Goal: Communication & Community: Answer question/provide support

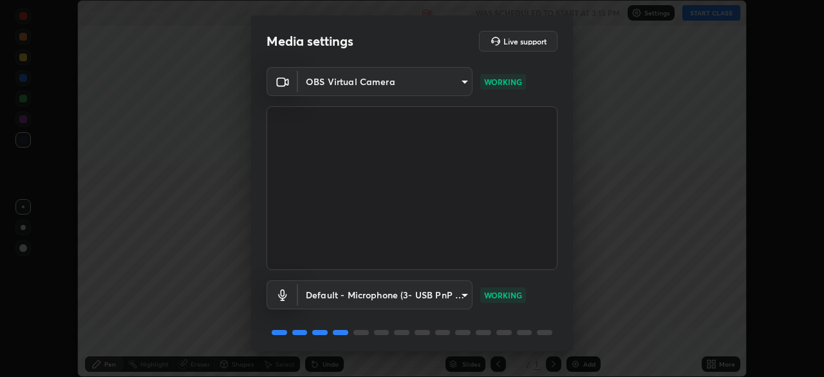
scroll to position [46, 0]
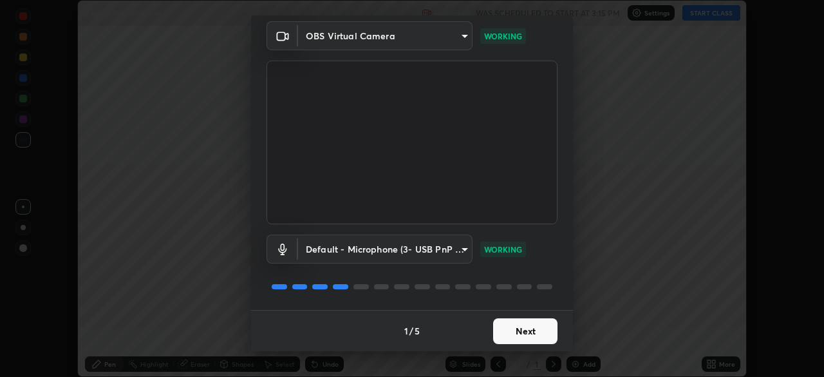
click at [515, 344] on div "1 / 5 Next" at bounding box center [412, 330] width 322 height 41
click at [536, 338] on div "1 / 5 Next" at bounding box center [412, 330] width 322 height 41
click at [527, 337] on div "1 / 5 Next" at bounding box center [412, 330] width 322 height 41
click at [530, 332] on button "Next" at bounding box center [525, 331] width 64 height 26
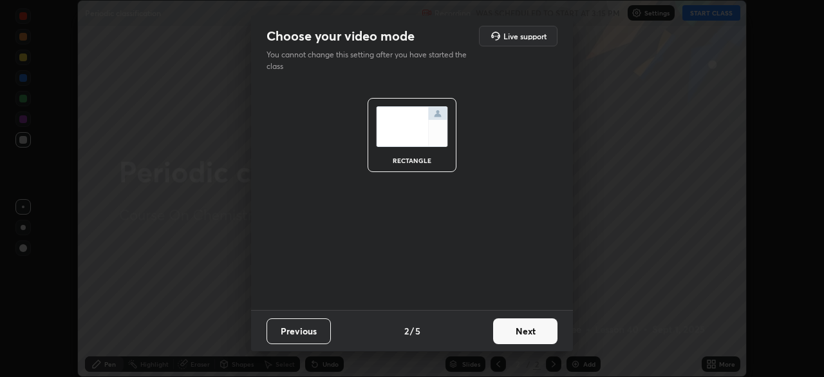
click at [530, 332] on button "Next" at bounding box center [525, 331] width 64 height 26
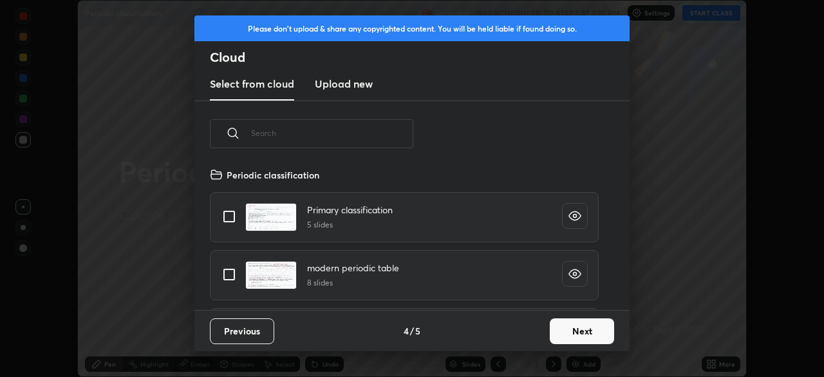
scroll to position [143, 413]
click at [577, 330] on button "Next" at bounding box center [582, 331] width 64 height 26
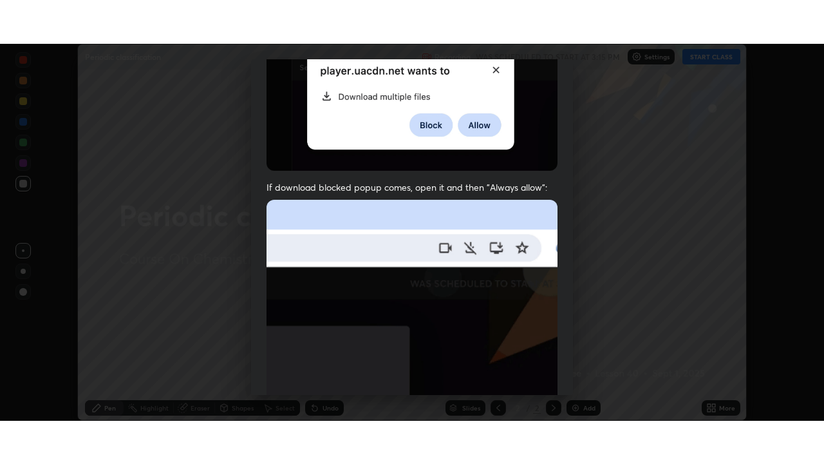
scroll to position [308, 0]
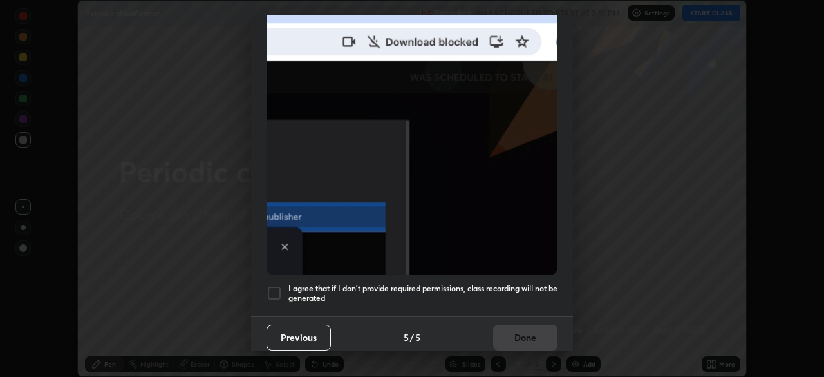
click at [274, 286] on div at bounding box center [274, 292] width 15 height 15
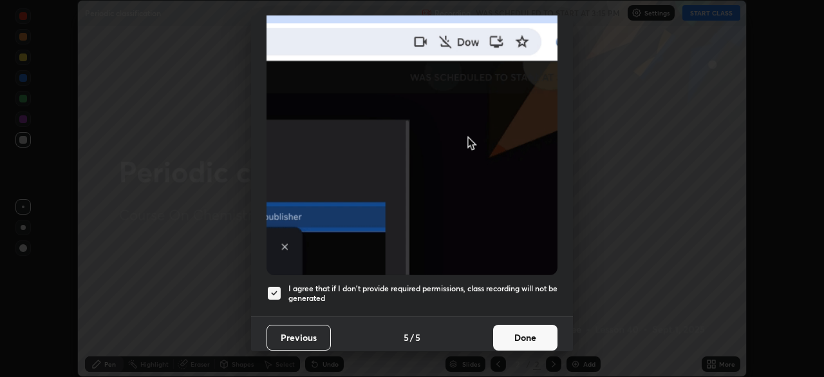
click at [515, 335] on button "Done" at bounding box center [525, 338] width 64 height 26
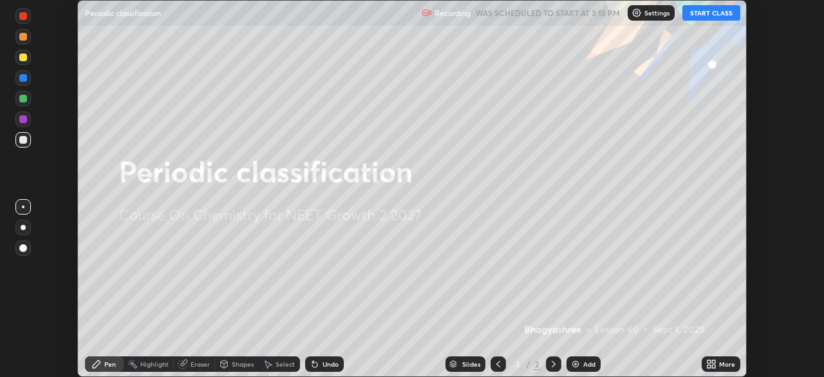
click at [709, 361] on icon at bounding box center [709, 361] width 3 height 3
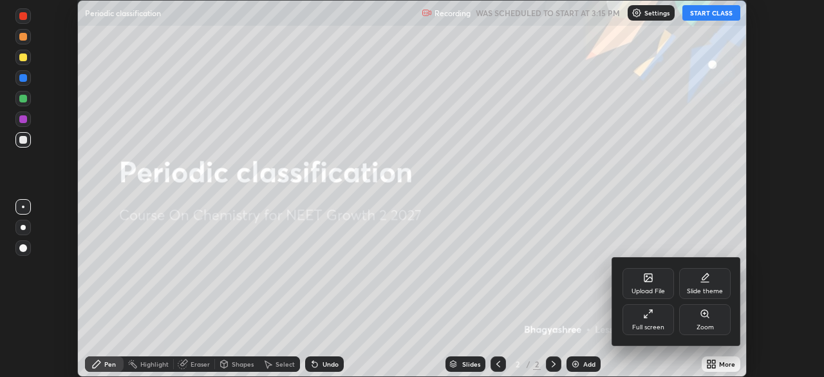
click at [634, 324] on div "Full screen" at bounding box center [648, 327] width 32 height 6
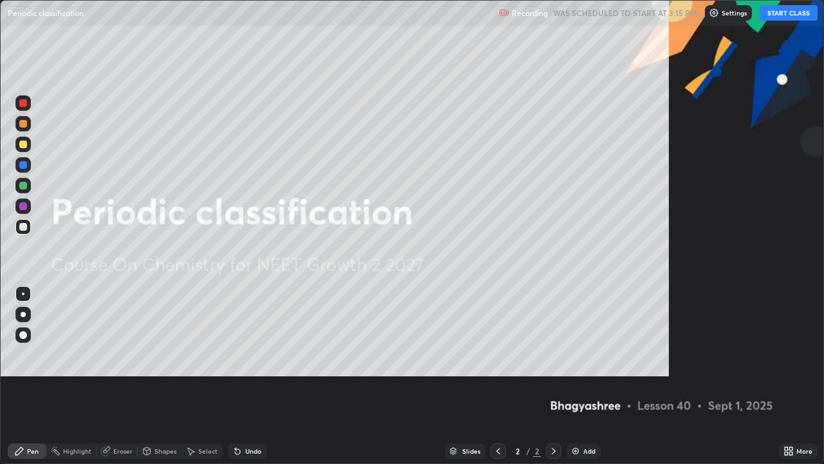
scroll to position [464, 824]
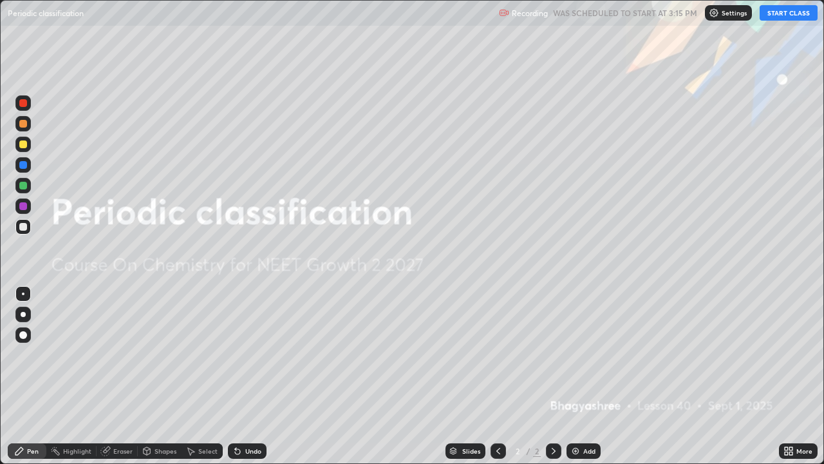
click at [786, 14] on button "START CLASS" at bounding box center [789, 12] width 58 height 15
click at [582, 376] on div "Add" at bounding box center [584, 450] width 34 height 15
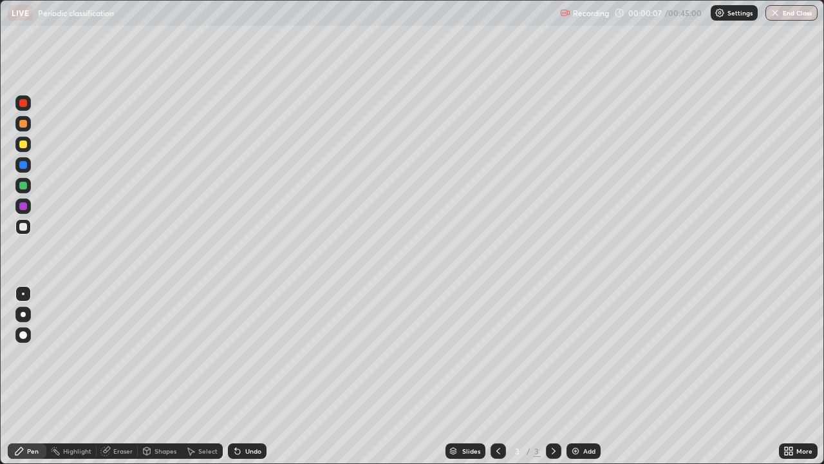
click at [786, 376] on icon at bounding box center [786, 448] width 3 height 3
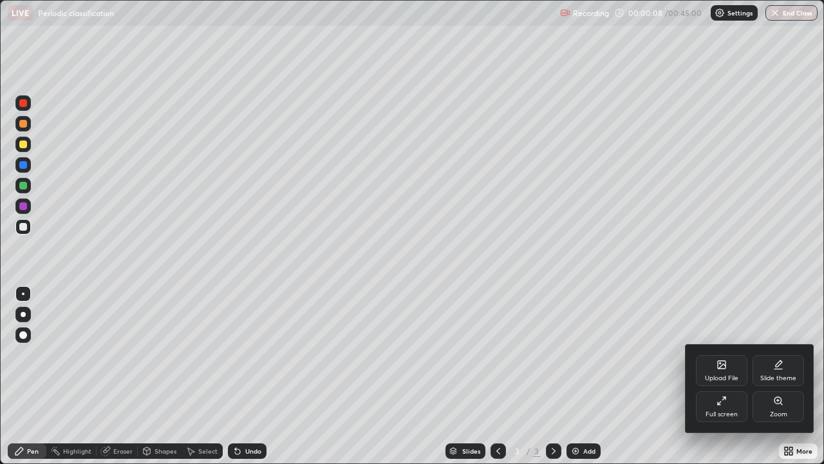
click at [731, 373] on div "Upload File" at bounding box center [722, 370] width 52 height 31
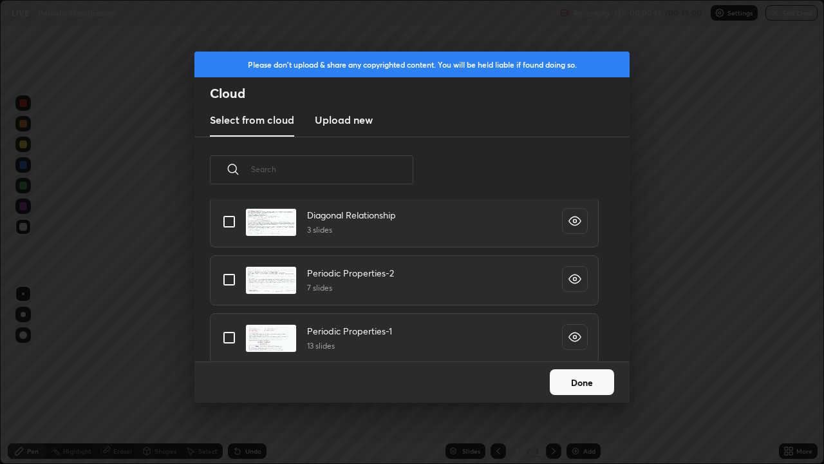
scroll to position [153, 0]
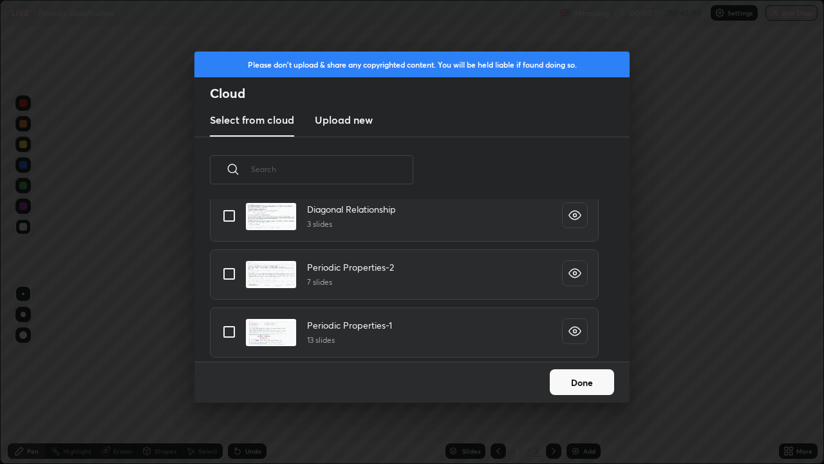
click at [390, 326] on h4 "Periodic Properties-1" at bounding box center [349, 325] width 85 height 14
click at [222, 328] on input "grid" at bounding box center [229, 331] width 27 height 27
checkbox input "true"
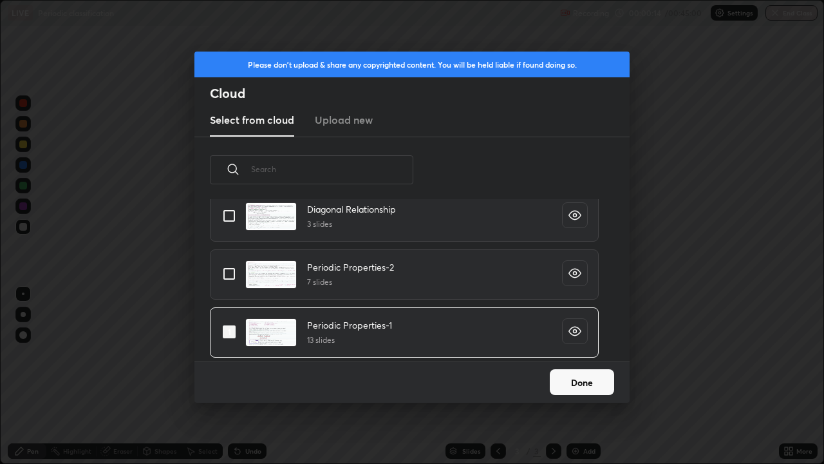
click at [581, 376] on button "Done" at bounding box center [582, 382] width 64 height 26
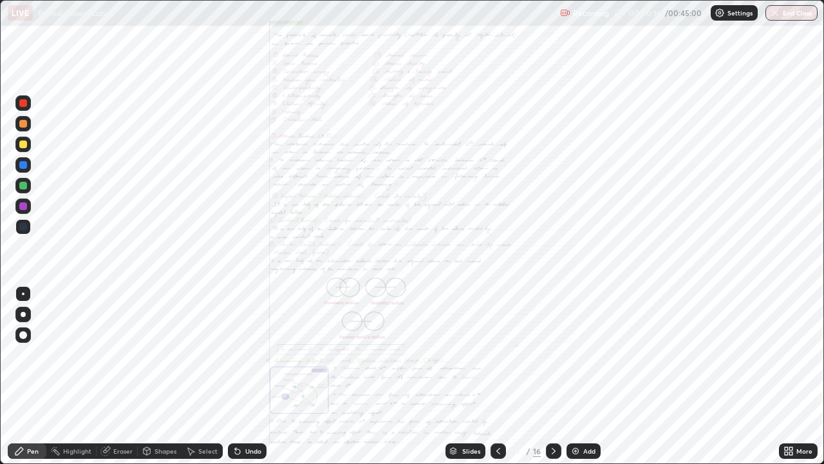
click at [552, 376] on icon at bounding box center [554, 451] width 10 height 10
click at [554, 376] on icon at bounding box center [554, 451] width 10 height 10
click at [551, 376] on icon at bounding box center [554, 451] width 10 height 10
click at [552, 376] on icon at bounding box center [554, 451] width 10 height 10
click at [553, 376] on icon at bounding box center [554, 451] width 10 height 10
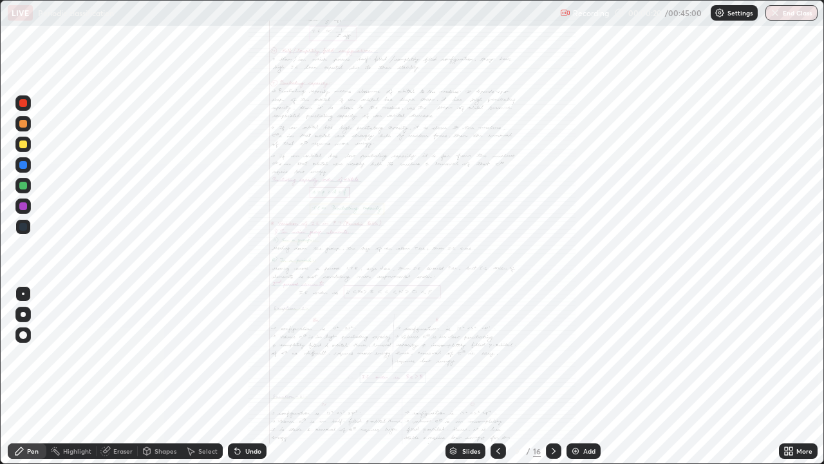
click at [553, 376] on icon at bounding box center [554, 451] width 10 height 10
click at [552, 376] on icon at bounding box center [554, 451] width 10 height 10
click at [554, 376] on icon at bounding box center [554, 451] width 10 height 10
click at [551, 376] on icon at bounding box center [554, 451] width 10 height 10
click at [552, 376] on icon at bounding box center [554, 451] width 10 height 10
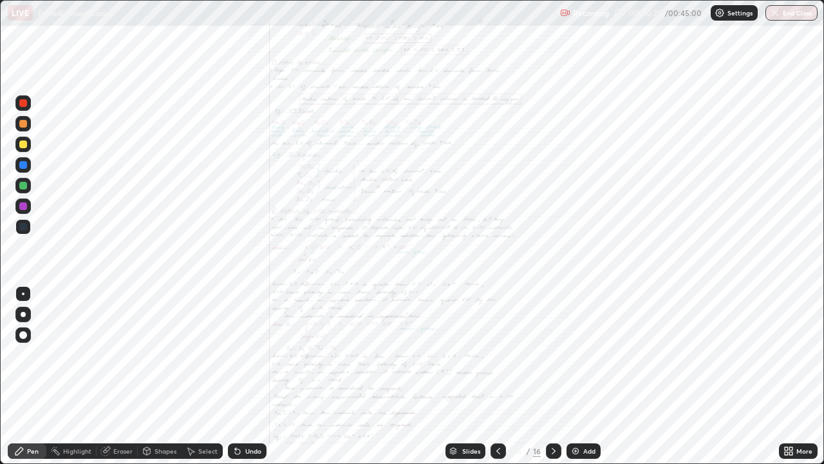
click at [498, 376] on icon at bounding box center [498, 451] width 4 height 6
click at [554, 376] on icon at bounding box center [554, 451] width 10 height 10
click at [789, 376] on icon at bounding box center [790, 448] width 3 height 3
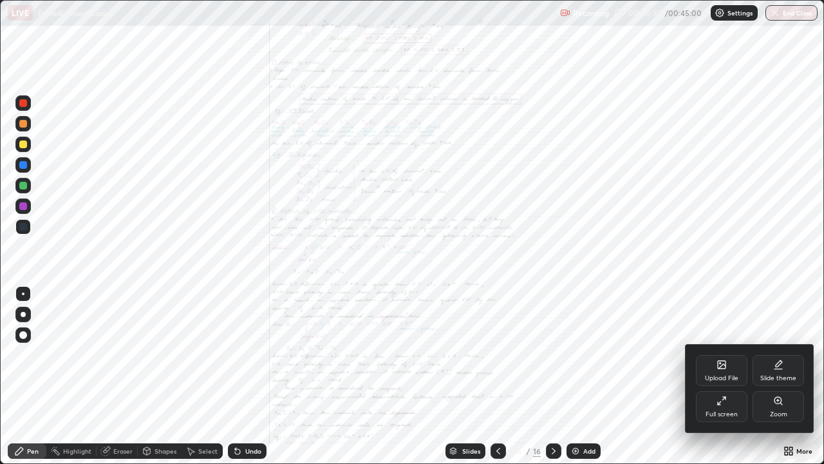
click at [778, 376] on div "Zoom" at bounding box center [779, 406] width 52 height 31
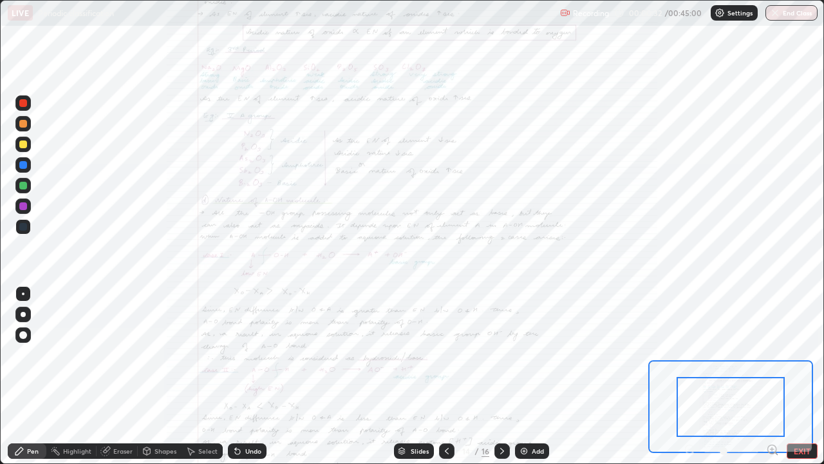
click at [728, 376] on div at bounding box center [731, 407] width 108 height 60
click at [772, 376] on icon at bounding box center [772, 449] width 3 height 0
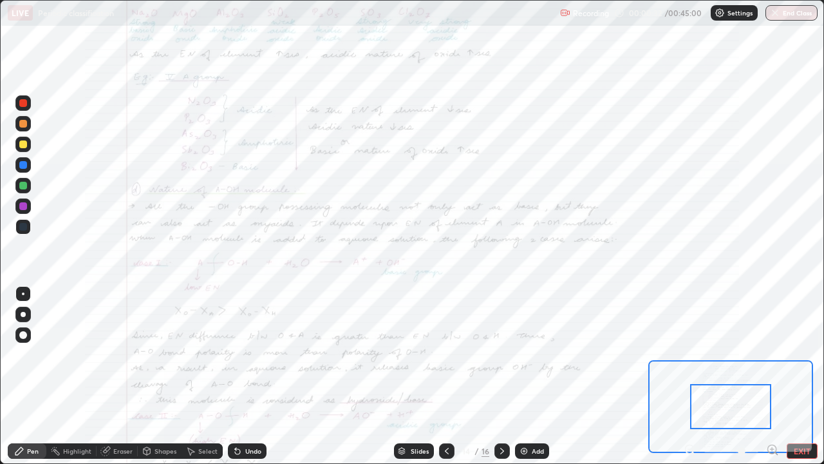
click at [772, 376] on icon at bounding box center [772, 449] width 3 height 0
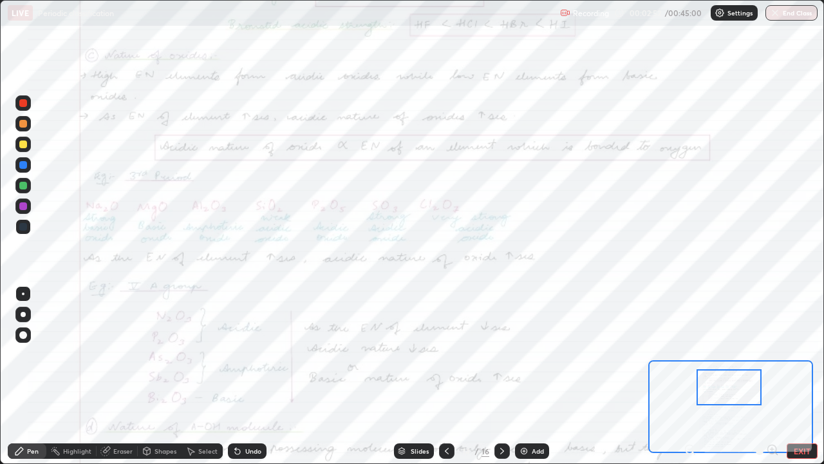
click at [24, 207] on div at bounding box center [23, 206] width 8 height 8
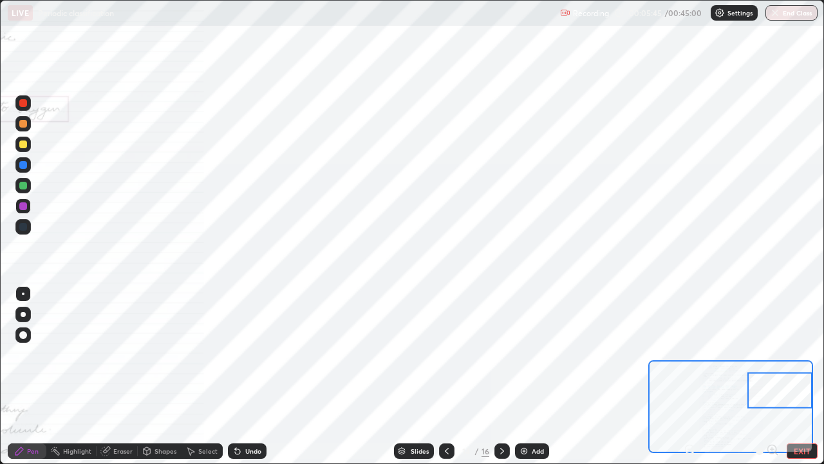
click at [25, 208] on div at bounding box center [23, 206] width 8 height 8
click at [23, 186] on div at bounding box center [23, 186] width 8 height 8
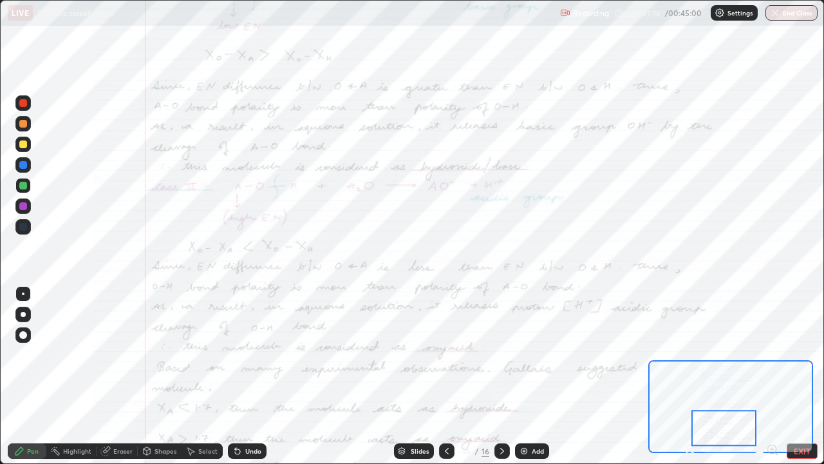
click at [501, 376] on icon at bounding box center [502, 451] width 10 height 10
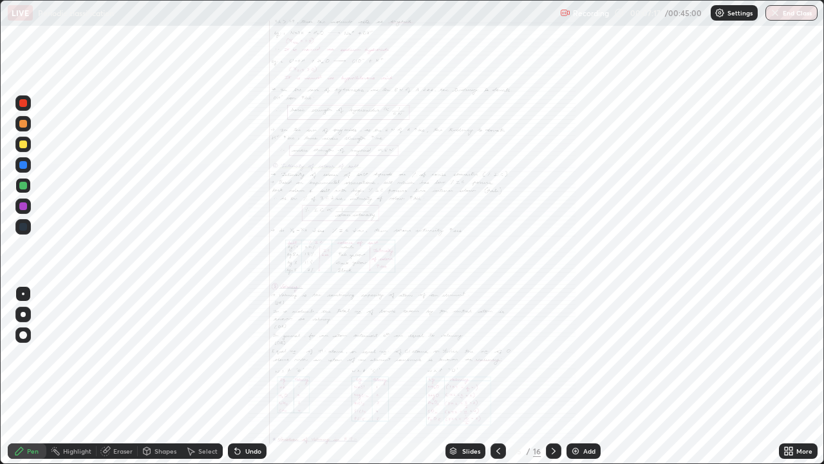
click at [786, 376] on icon at bounding box center [786, 448] width 3 height 3
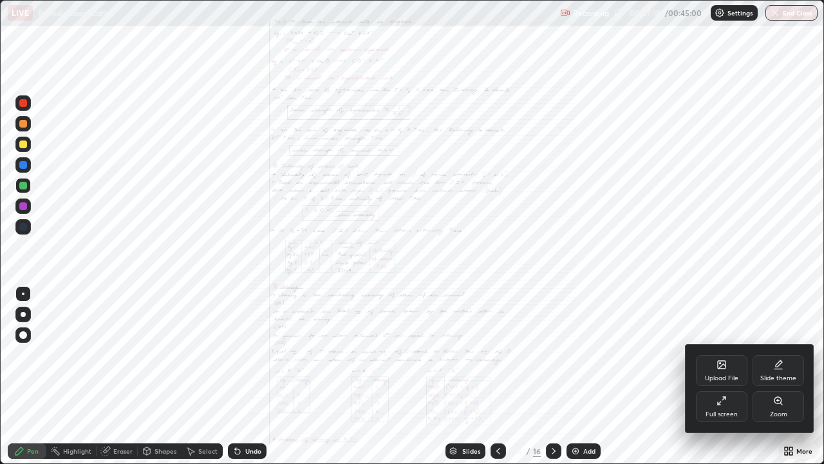
click at [782, 376] on div "Zoom" at bounding box center [779, 406] width 52 height 31
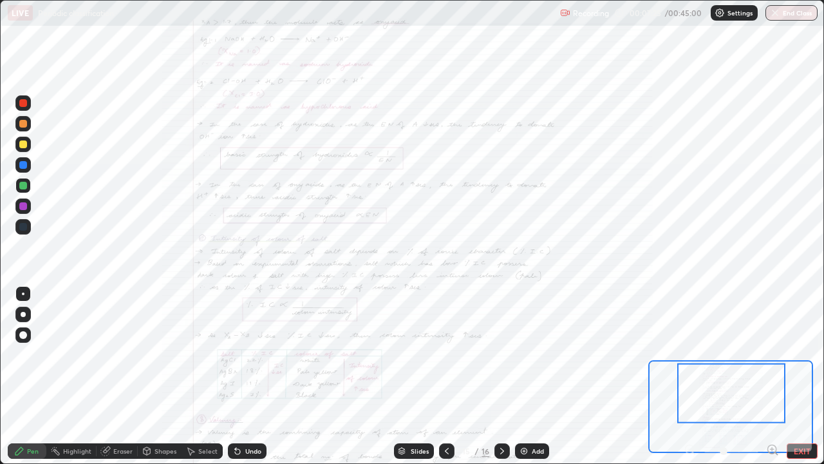
click at [771, 376] on icon at bounding box center [772, 449] width 13 height 13
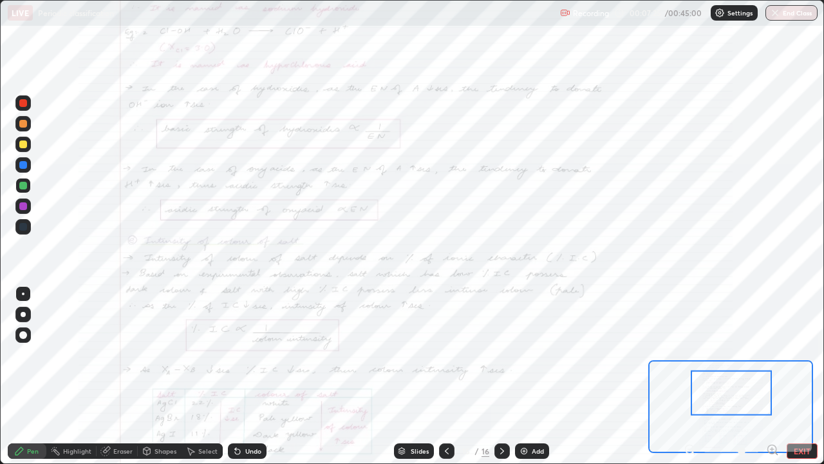
click at [773, 376] on icon at bounding box center [772, 449] width 13 height 13
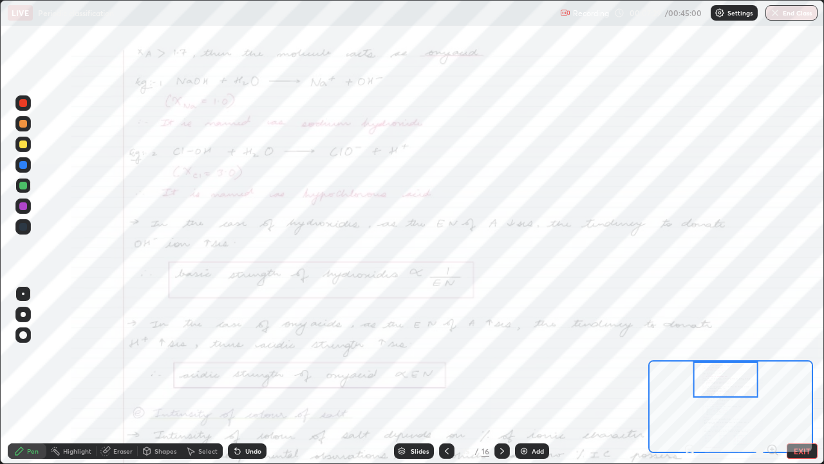
click at [28, 205] on div at bounding box center [22, 205] width 15 height 15
click at [24, 168] on div at bounding box center [23, 165] width 8 height 8
click at [23, 207] on div at bounding box center [23, 206] width 8 height 8
click at [28, 128] on div at bounding box center [22, 123] width 15 height 15
click at [25, 100] on div at bounding box center [23, 103] width 8 height 8
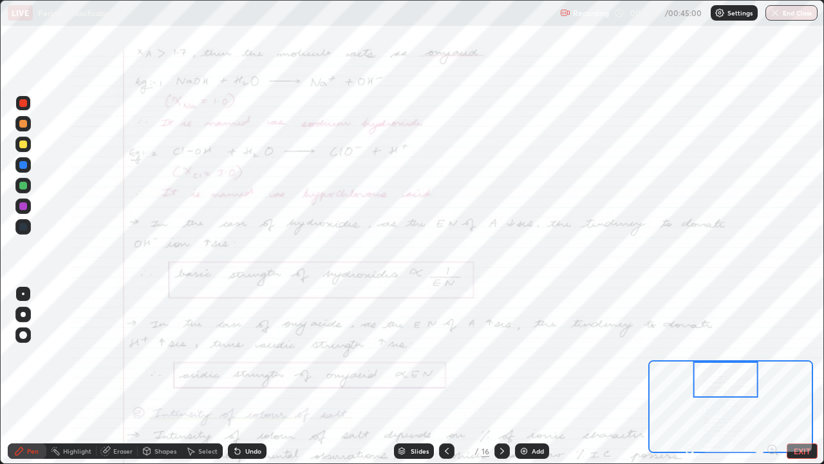
click at [495, 376] on div at bounding box center [502, 450] width 15 height 15
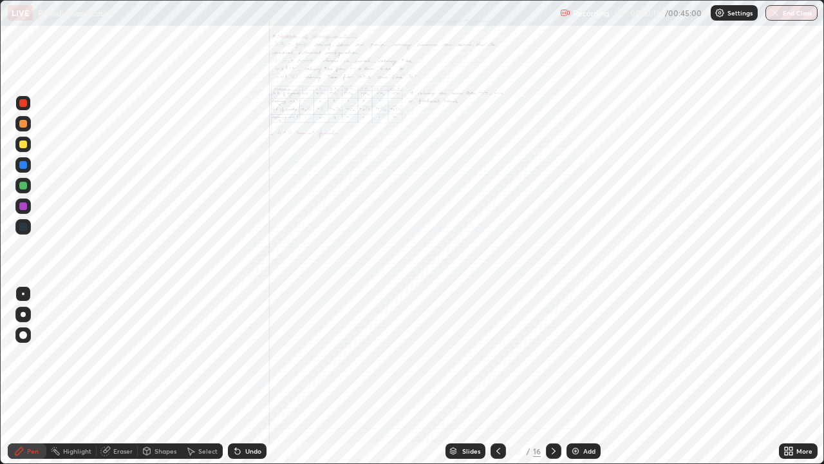
click at [498, 376] on icon at bounding box center [498, 451] width 10 height 10
click at [792, 376] on icon at bounding box center [790, 448] width 3 height 3
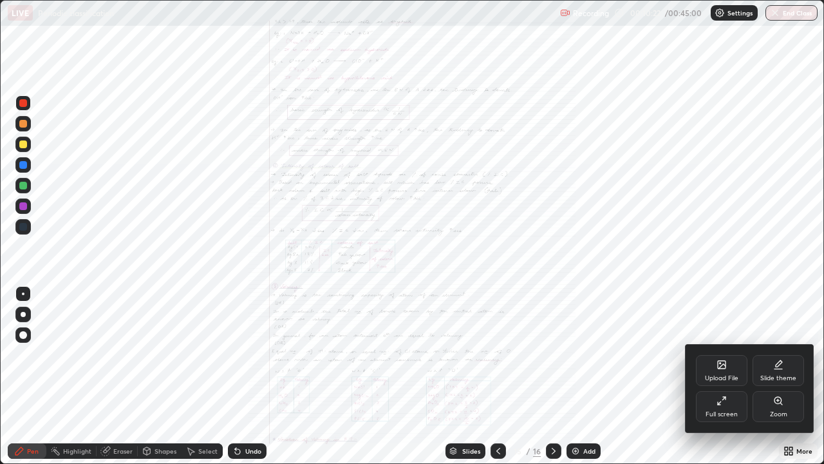
click at [778, 376] on div "Zoom" at bounding box center [779, 406] width 52 height 31
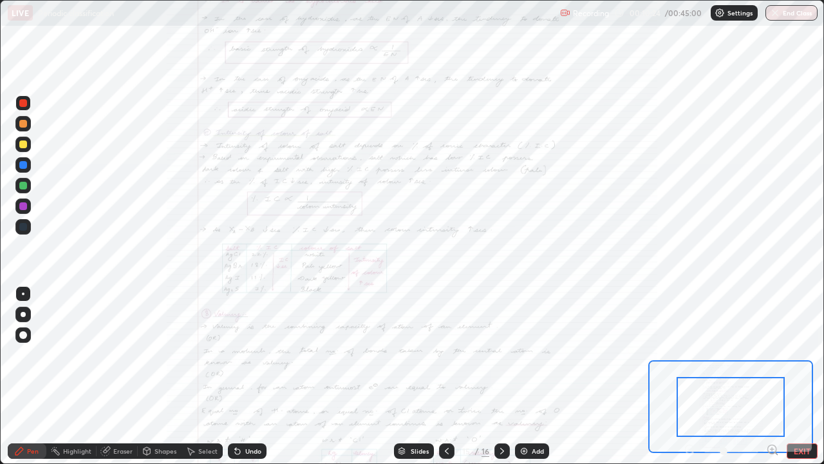
click at [772, 376] on icon at bounding box center [772, 449] width 0 height 3
click at [771, 376] on icon at bounding box center [772, 449] width 13 height 13
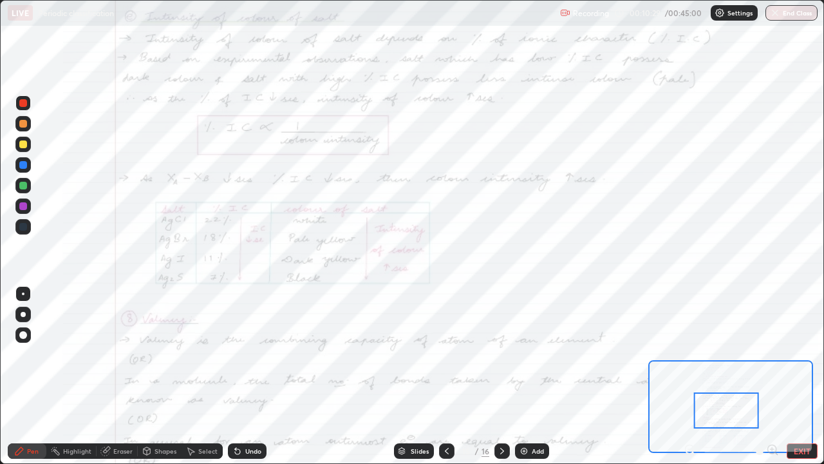
click at [23, 212] on div at bounding box center [22, 205] width 15 height 15
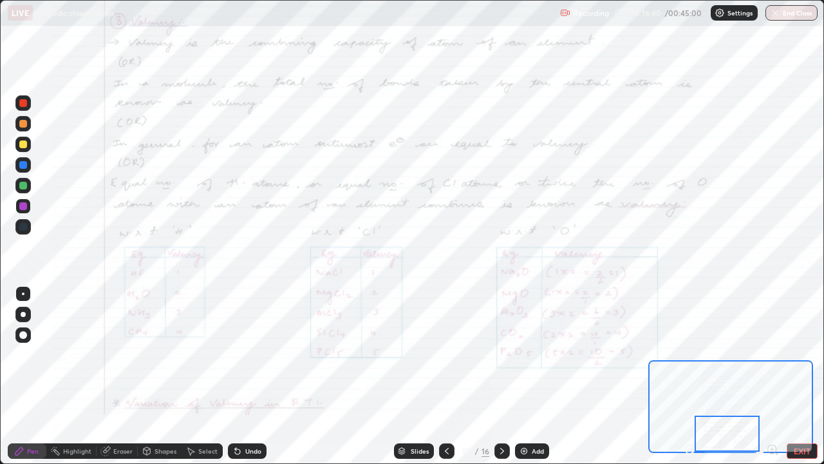
click at [29, 171] on div at bounding box center [22, 165] width 15 height 21
click at [240, 376] on icon at bounding box center [237, 451] width 10 height 10
click at [500, 376] on icon at bounding box center [502, 451] width 10 height 10
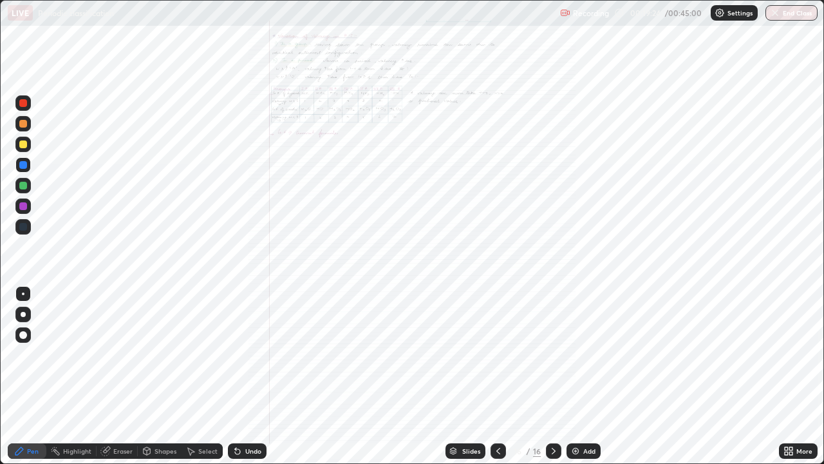
click at [791, 376] on icon at bounding box center [790, 448] width 3 height 3
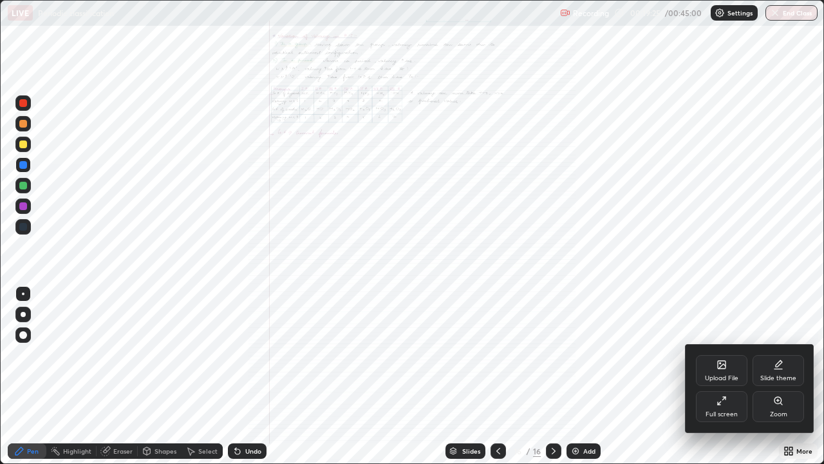
click at [782, 376] on icon at bounding box center [778, 400] width 10 height 10
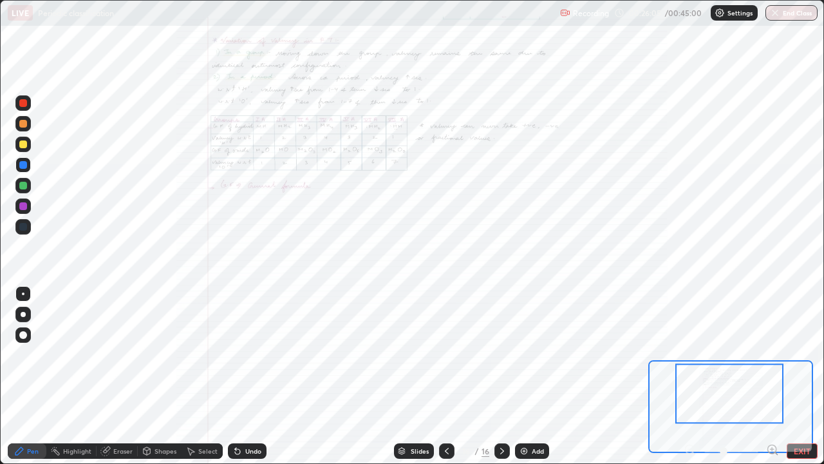
click at [800, 376] on button "EXIT" at bounding box center [802, 450] width 31 height 15
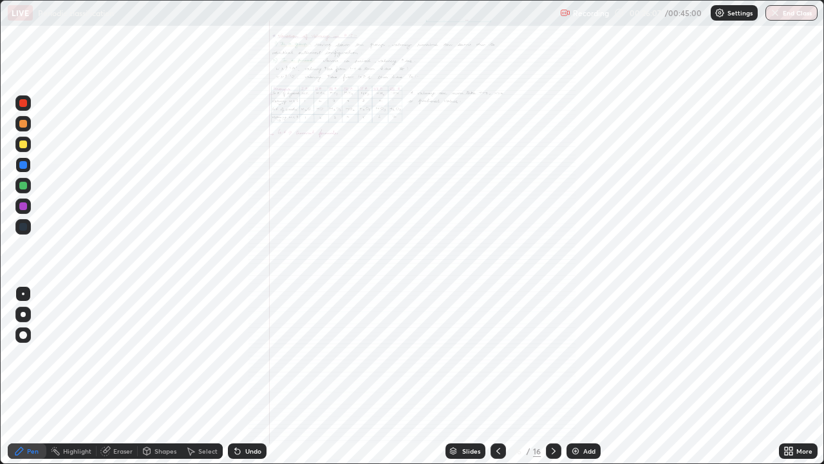
click at [791, 376] on icon at bounding box center [789, 451] width 10 height 10
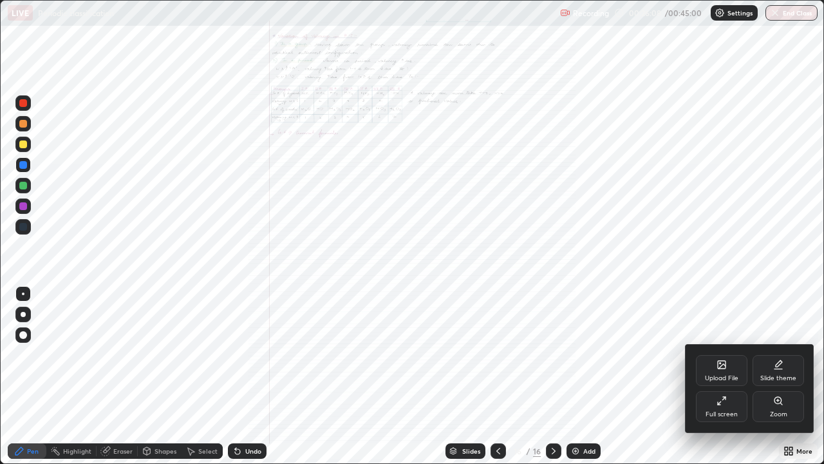
click at [727, 370] on div "Upload File" at bounding box center [722, 370] width 52 height 31
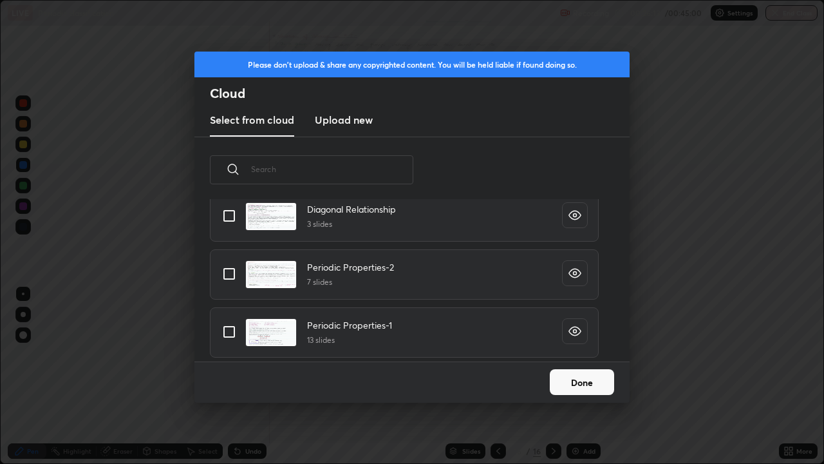
click at [227, 278] on input "grid" at bounding box center [229, 273] width 27 height 27
checkbox input "true"
click at [575, 376] on button "Done" at bounding box center [582, 382] width 64 height 26
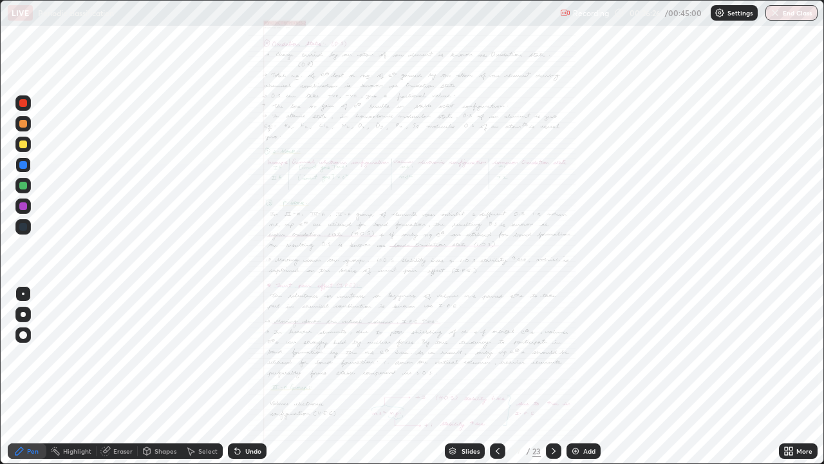
click at [554, 376] on icon at bounding box center [554, 451] width 10 height 10
click at [555, 376] on div at bounding box center [553, 450] width 15 height 15
click at [553, 376] on div at bounding box center [553, 450] width 15 height 15
click at [551, 376] on div at bounding box center [553, 450] width 15 height 15
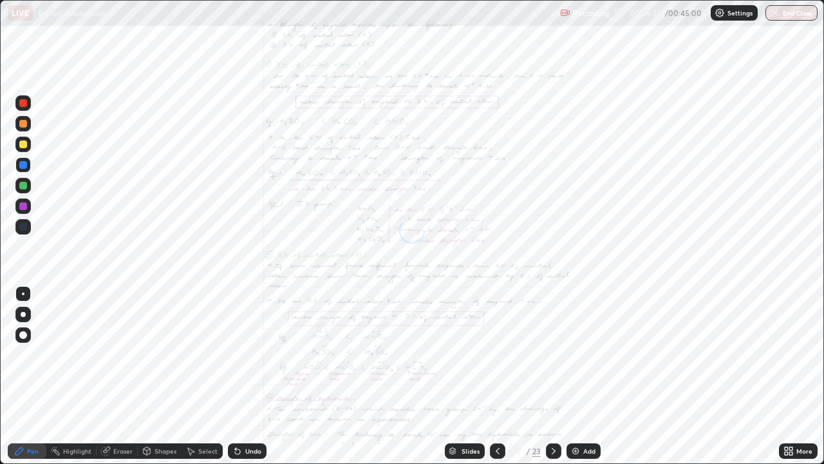
click at [552, 376] on div at bounding box center [553, 451] width 15 height 26
click at [549, 376] on div at bounding box center [553, 450] width 15 height 15
click at [548, 376] on div at bounding box center [553, 450] width 15 height 15
click at [24, 168] on div at bounding box center [23, 165] width 8 height 8
click at [775, 15] on img "button" at bounding box center [775, 13] width 10 height 10
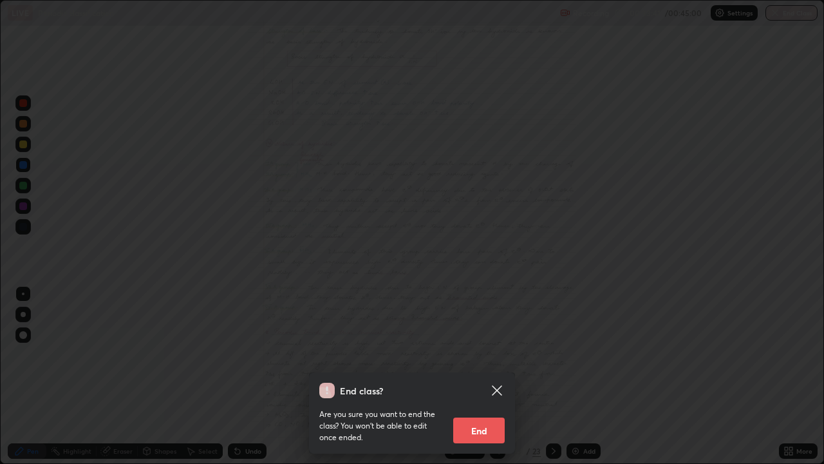
click at [482, 376] on button "End" at bounding box center [479, 430] width 52 height 26
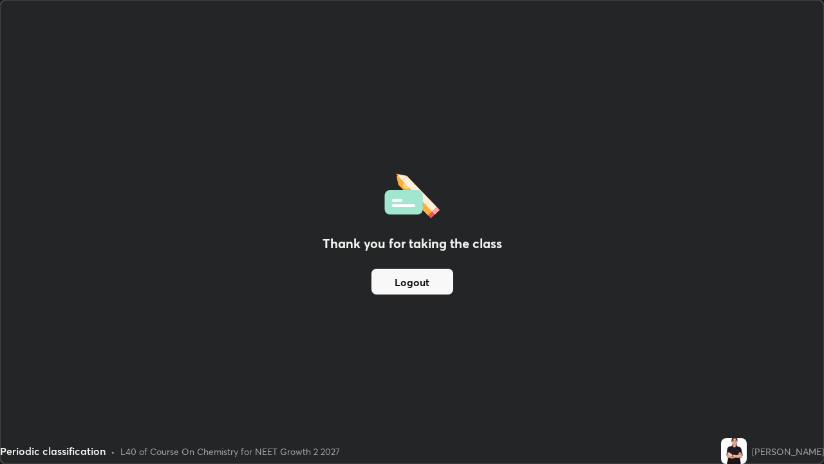
click at [431, 286] on button "Logout" at bounding box center [413, 282] width 82 height 26
